Goal: Navigation & Orientation: Find specific page/section

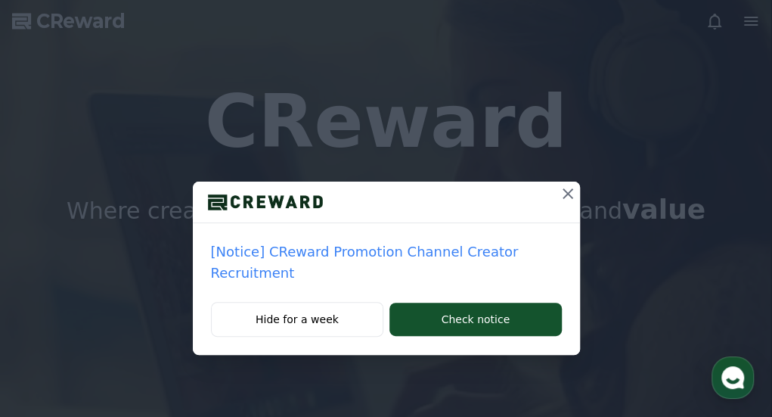
click at [570, 195] on icon at bounding box center [568, 193] width 18 height 18
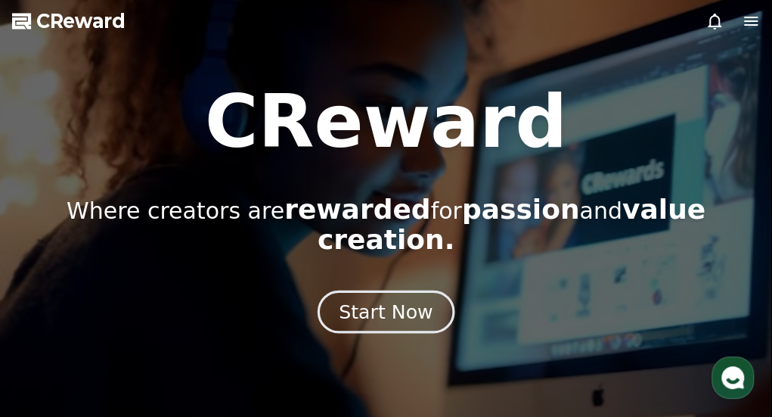
click at [384, 299] on div "Start Now" at bounding box center [386, 312] width 94 height 26
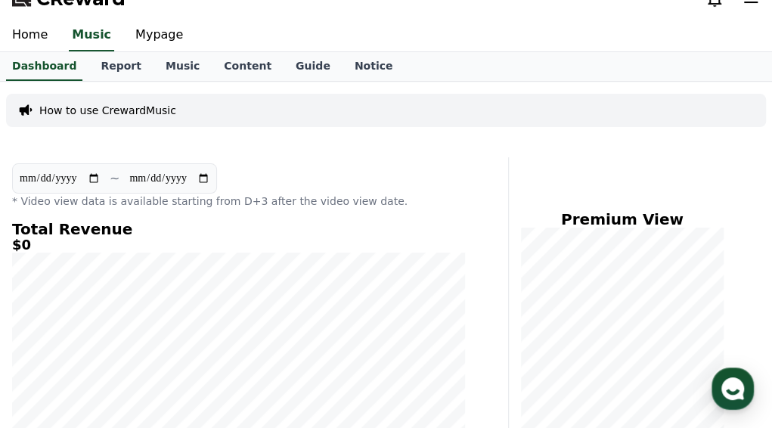
scroll to position [21, 0]
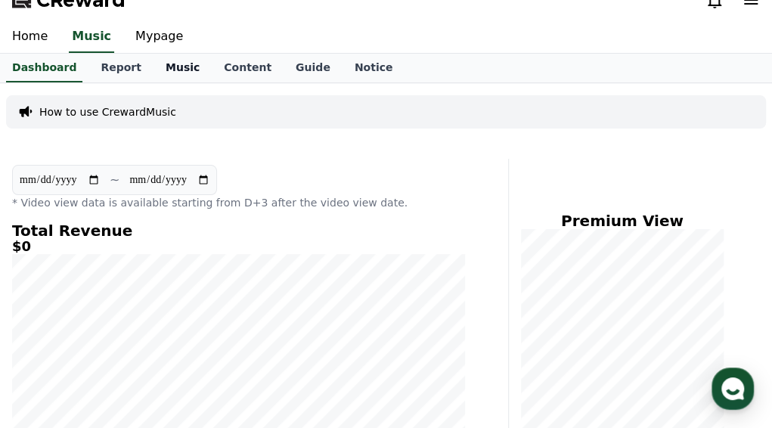
click at [169, 73] on link "Music" at bounding box center [182, 68] width 58 height 29
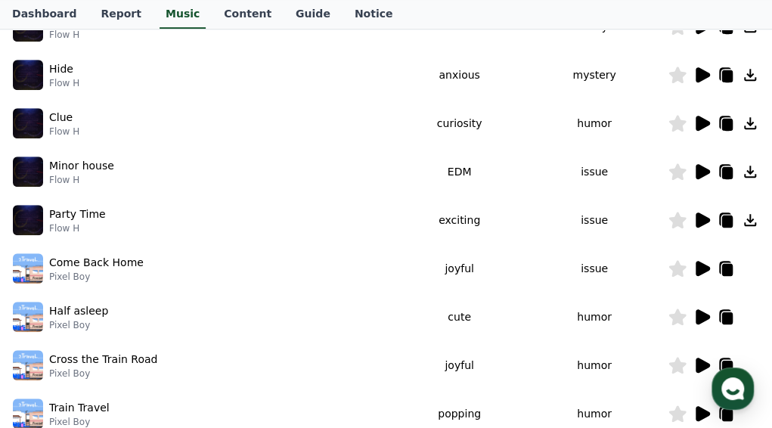
scroll to position [305, 0]
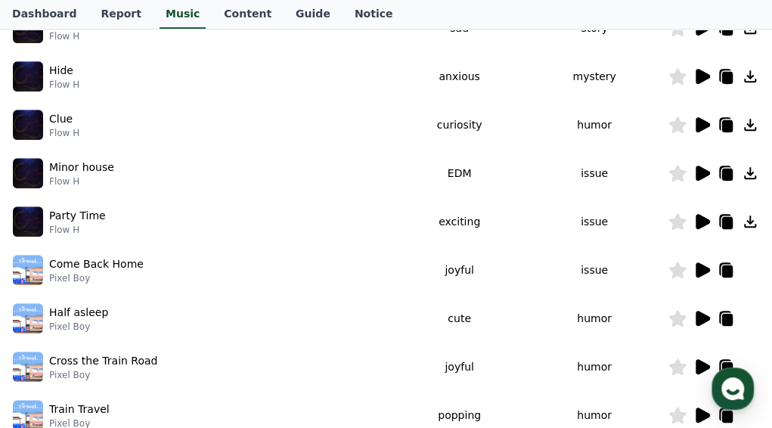
click at [746, 219] on icon at bounding box center [750, 221] width 18 height 18
click at [752, 223] on icon at bounding box center [750, 221] width 18 height 18
